Goal: Book appointment/travel/reservation

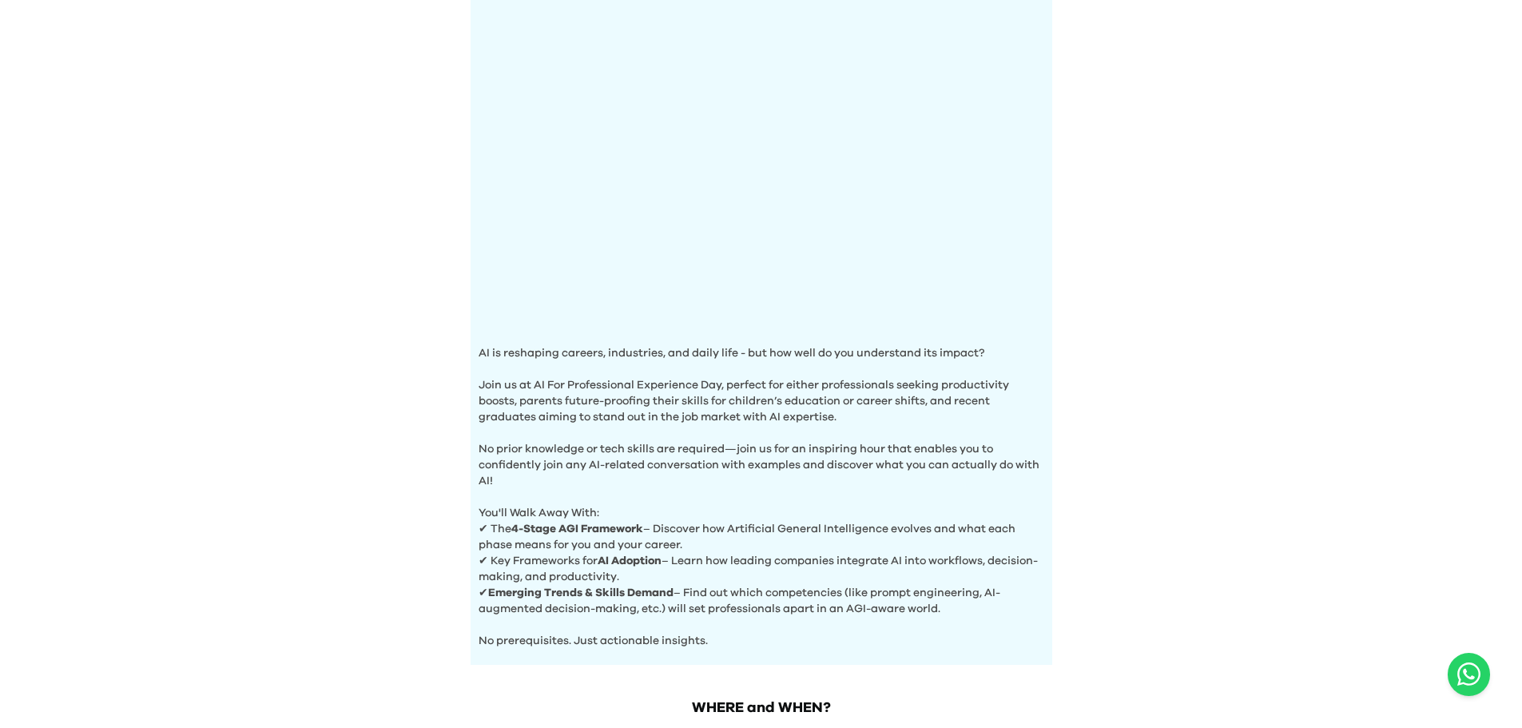
scroll to position [445, 0]
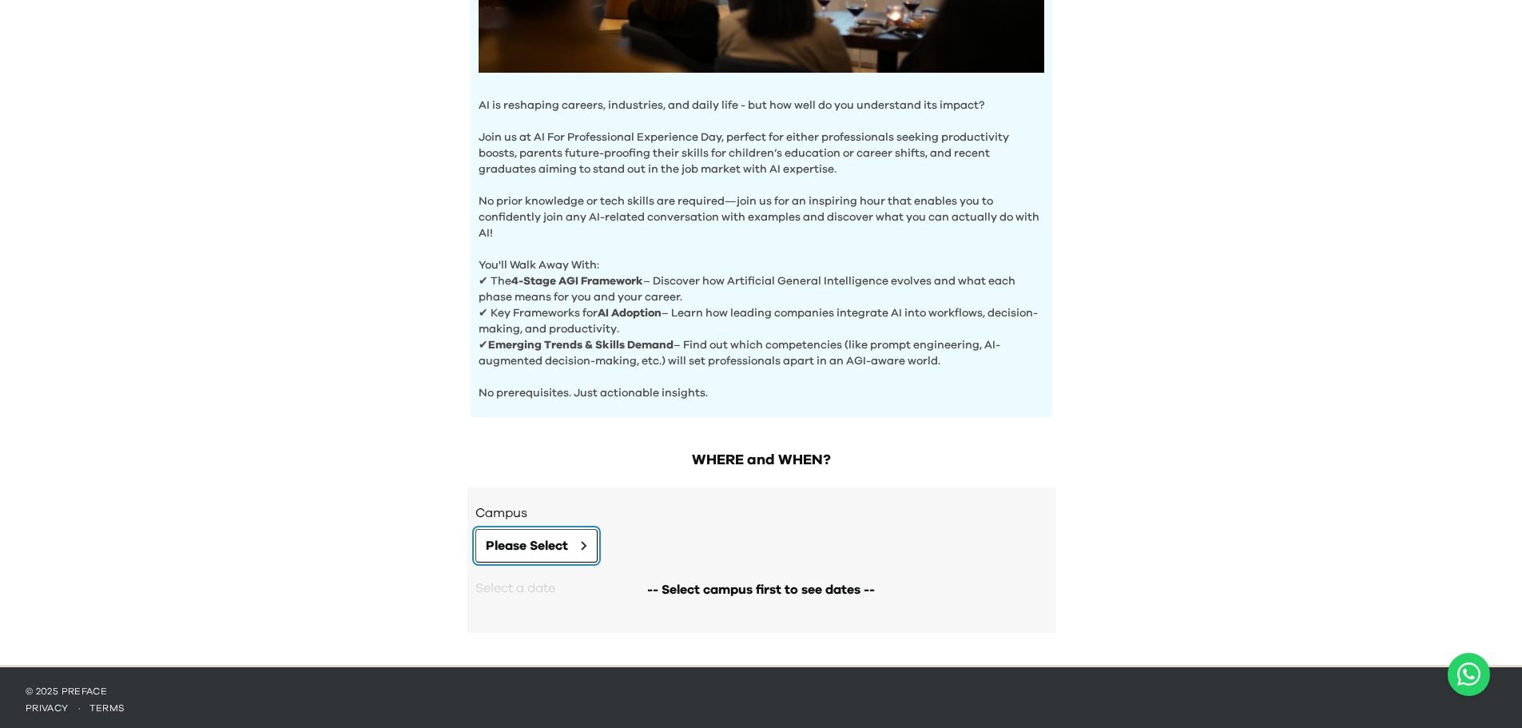
click at [540, 543] on span "Please Select" at bounding box center [527, 545] width 82 height 19
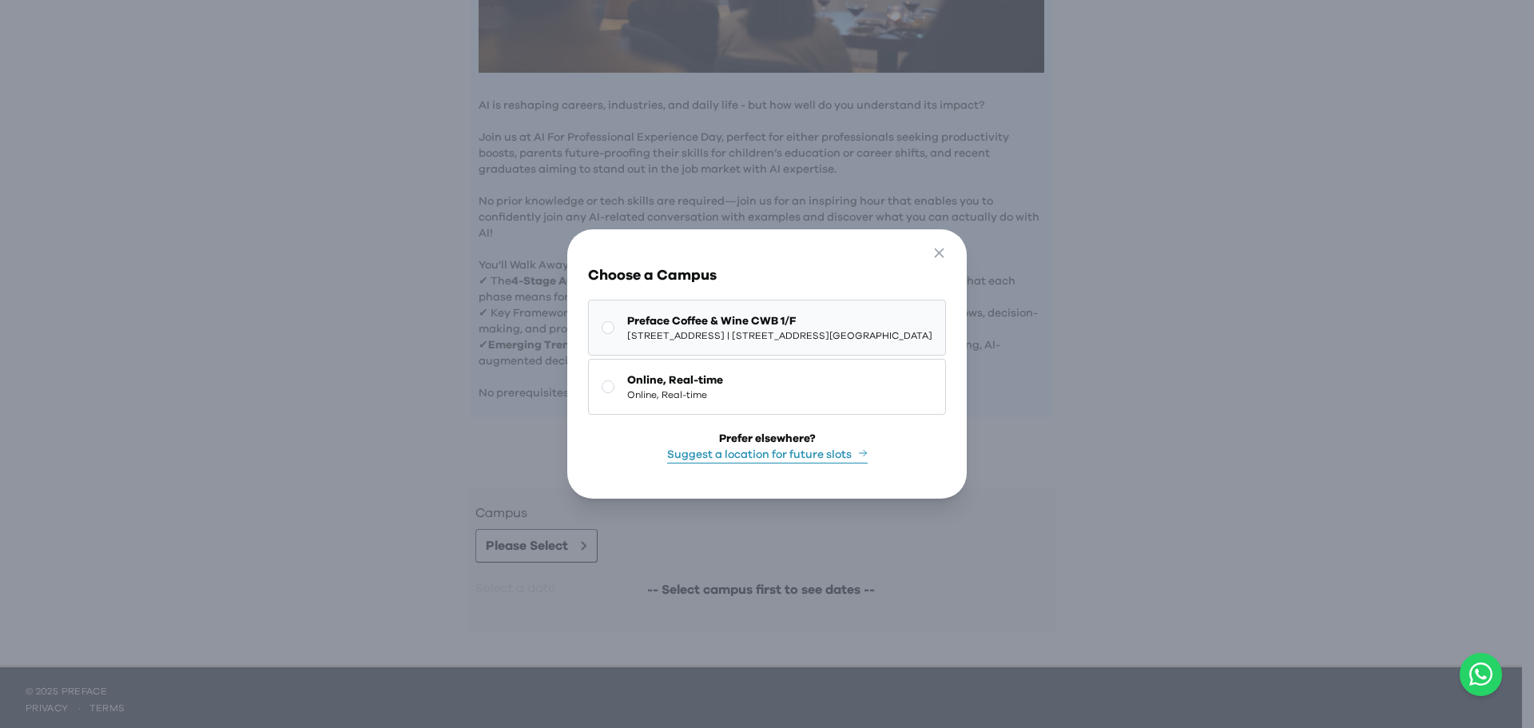
click at [676, 335] on span "[STREET_ADDRESS] | [STREET_ADDRESS][GEOGRAPHIC_DATA]" at bounding box center [779, 335] width 305 height 13
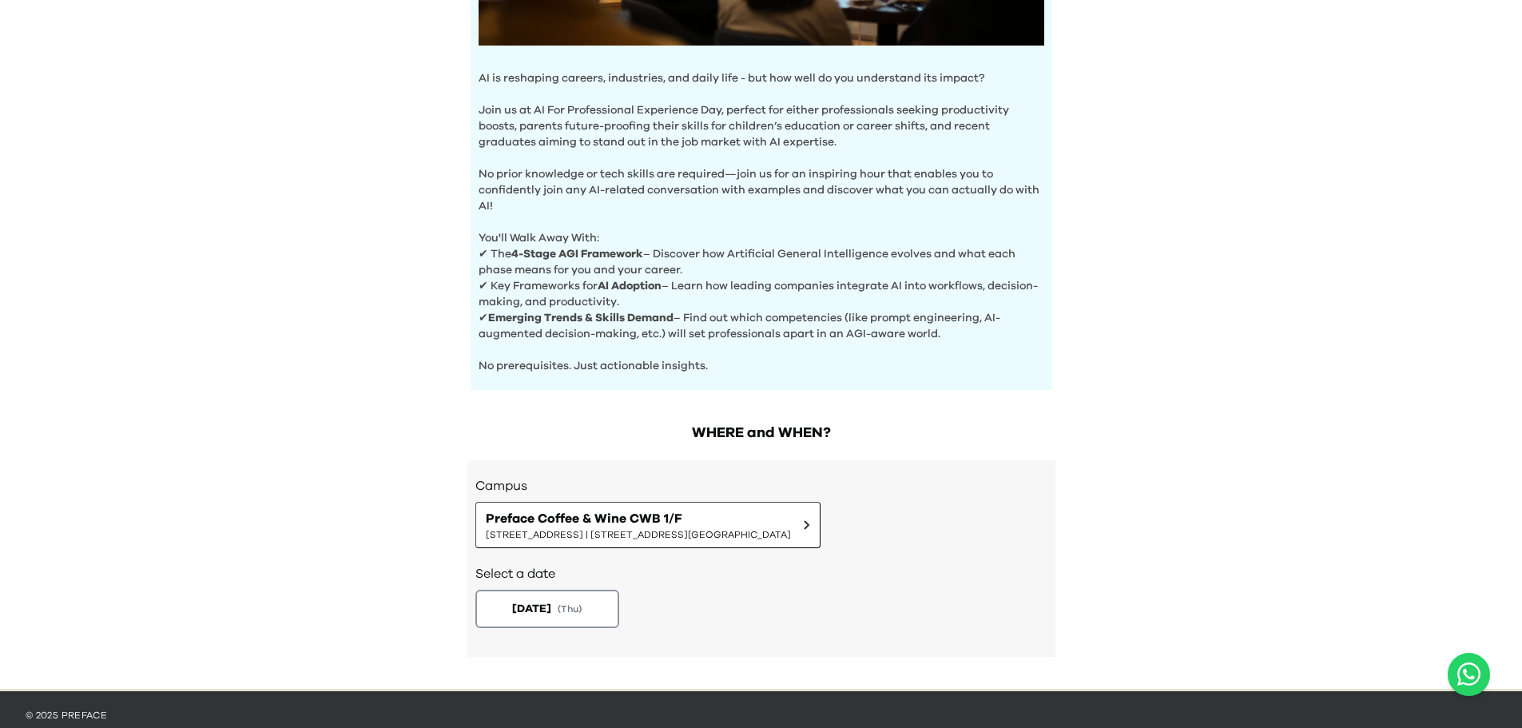
scroll to position [496, 0]
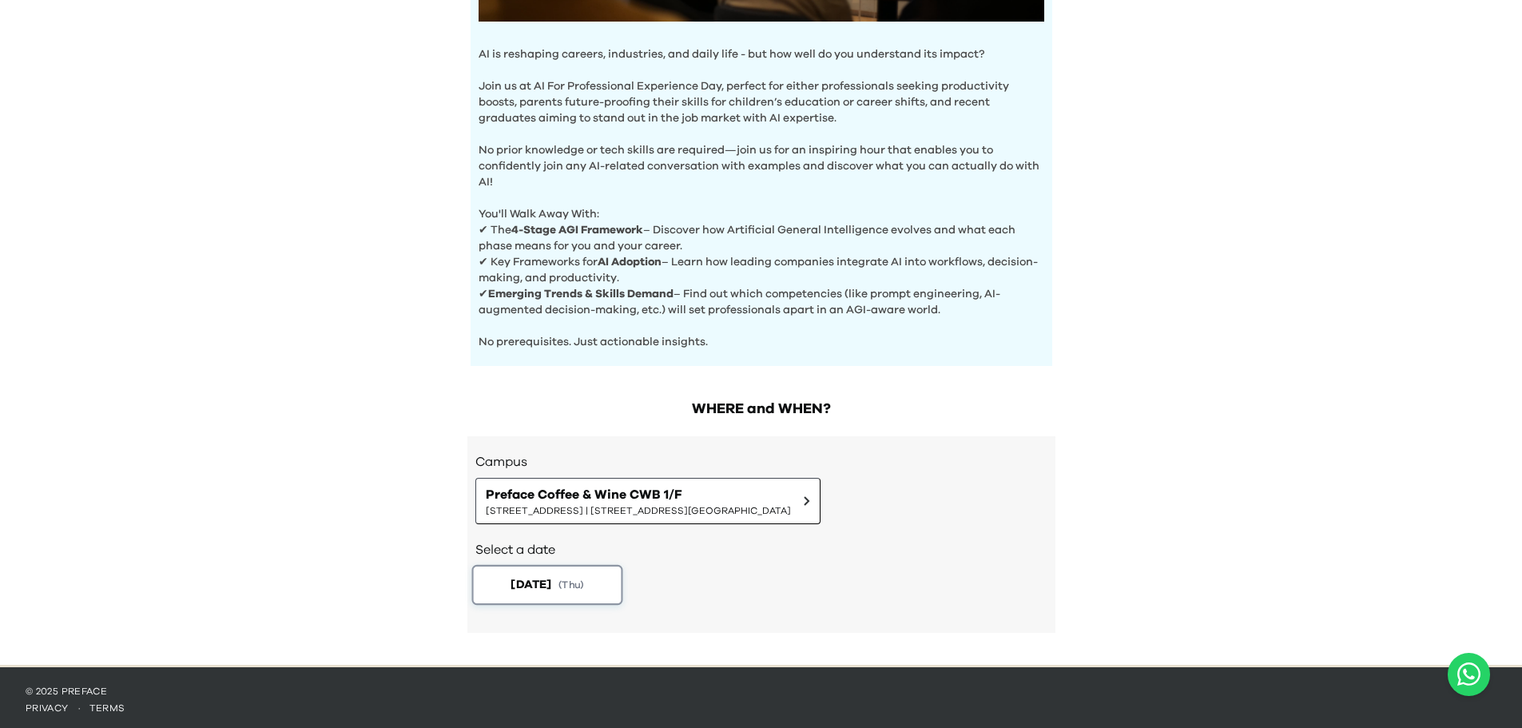
click at [582, 578] on span "( Thu )" at bounding box center [572, 585] width 26 height 14
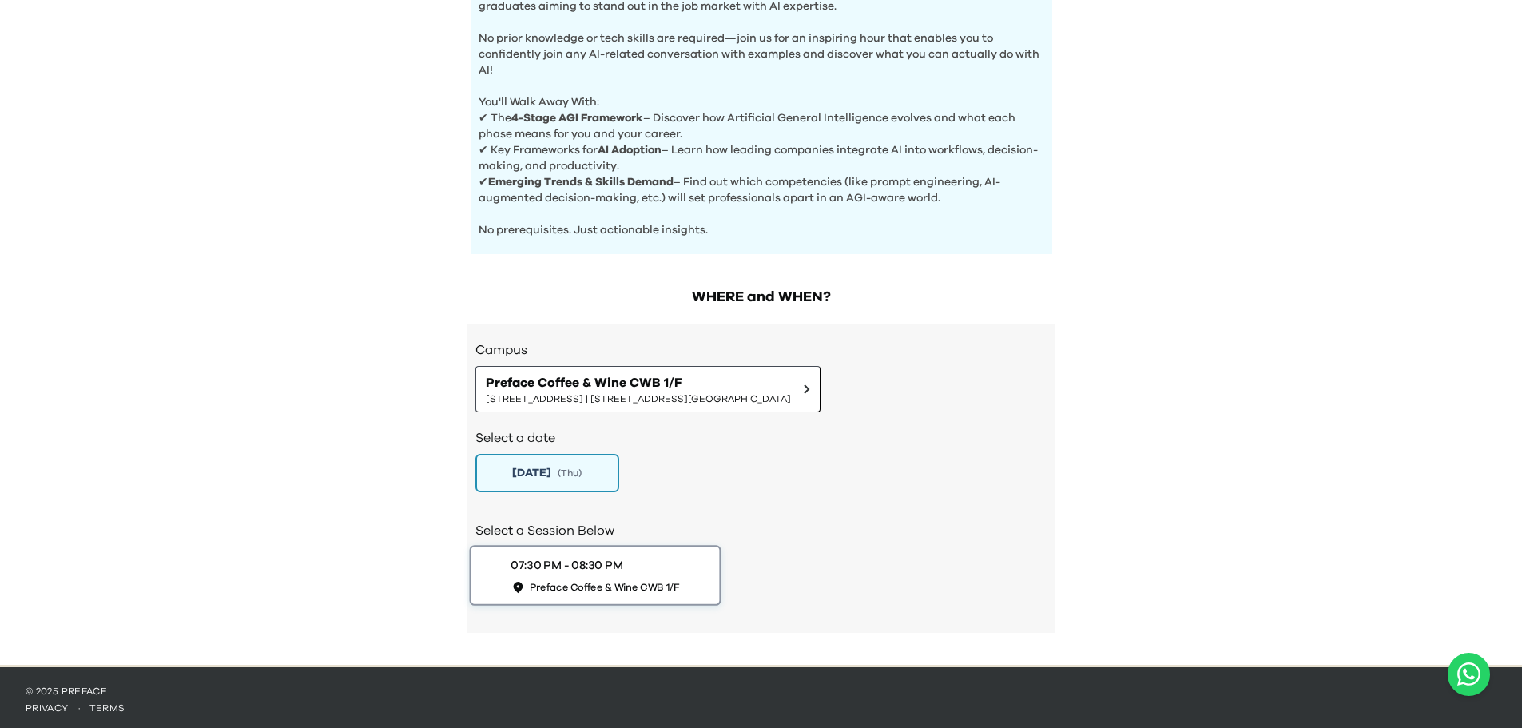
click at [629, 567] on div "07:30 PM - 08:30 PM Preface Coffee & Wine CWB 1/F" at bounding box center [595, 575] width 169 height 37
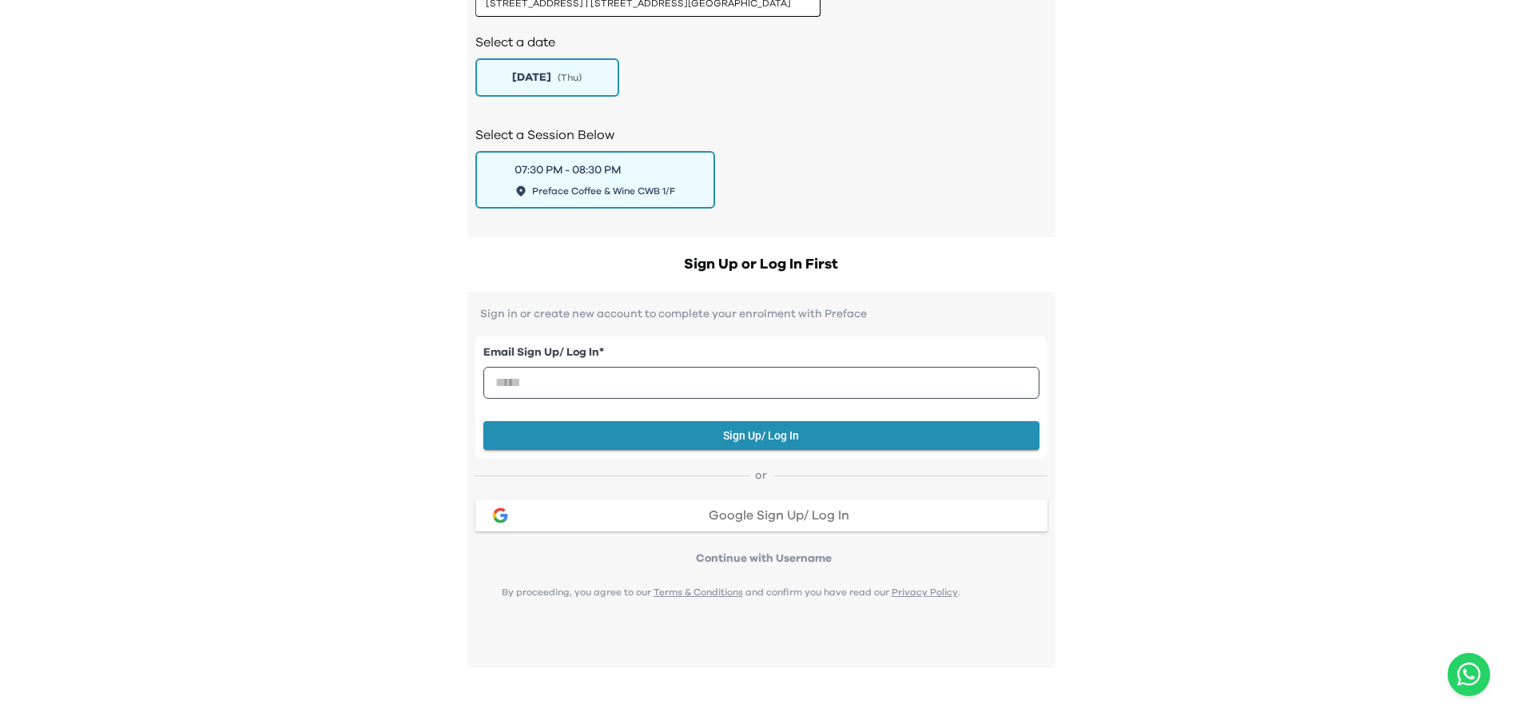
scroll to position [1008, 0]
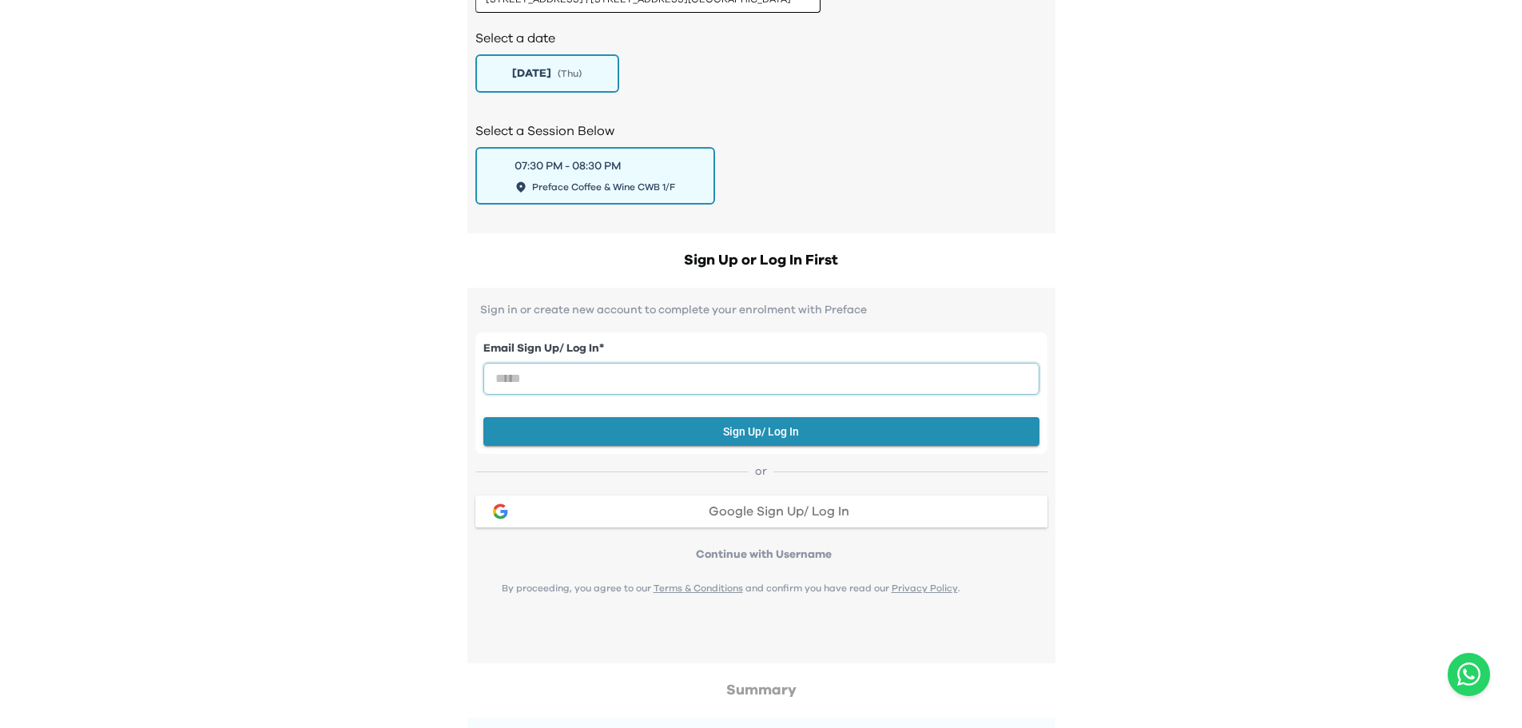
click at [650, 382] on input "email" at bounding box center [761, 379] width 556 height 32
click at [846, 487] on div "Email Sign Up/ Log In * Sign Up/ Log In or Google Sign Up/ Log In Continue with…" at bounding box center [761, 439] width 572 height 247
click at [841, 505] on span "Google Sign Up/ Log In" at bounding box center [779, 511] width 141 height 13
